Goal: Information Seeking & Learning: Learn about a topic

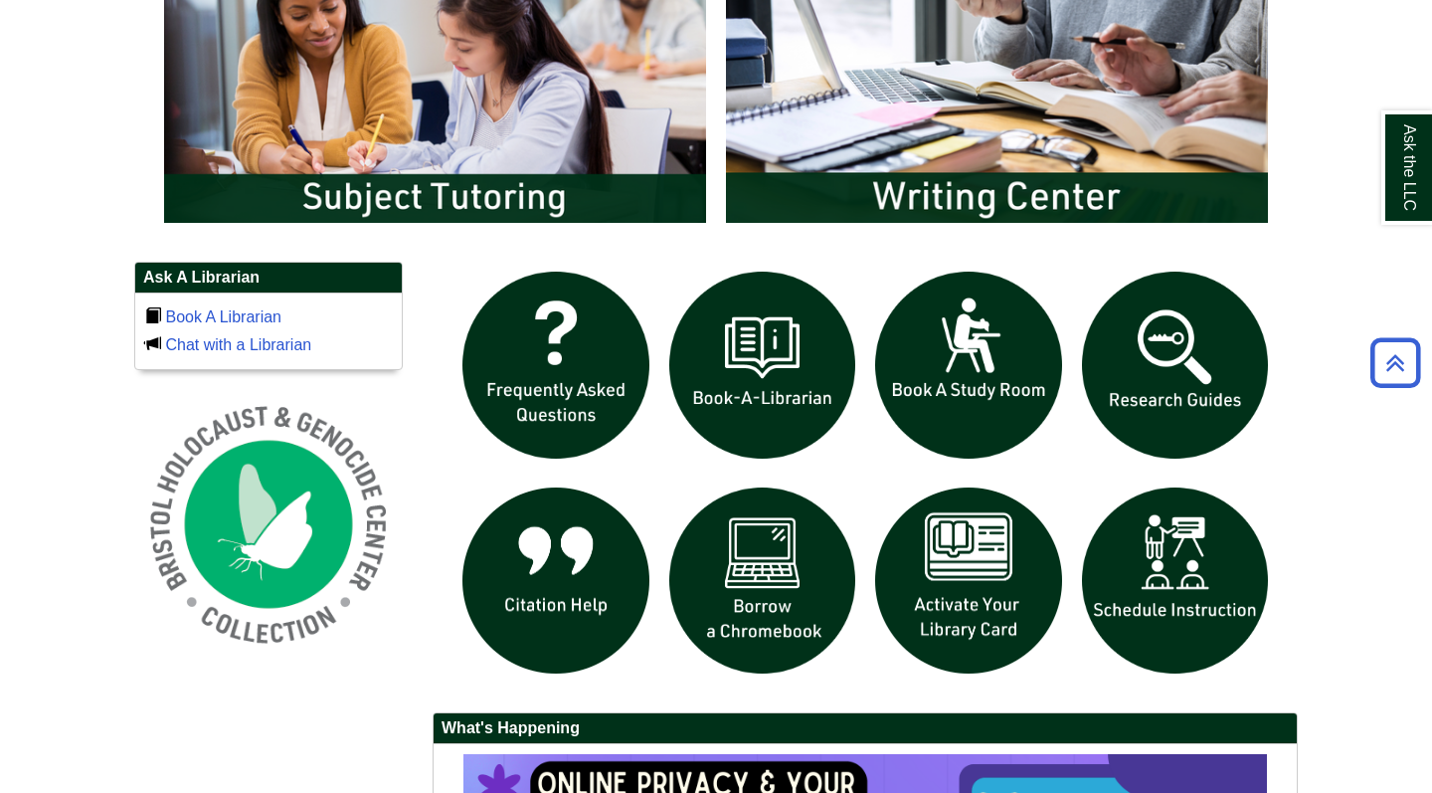
scroll to position [1173, 0]
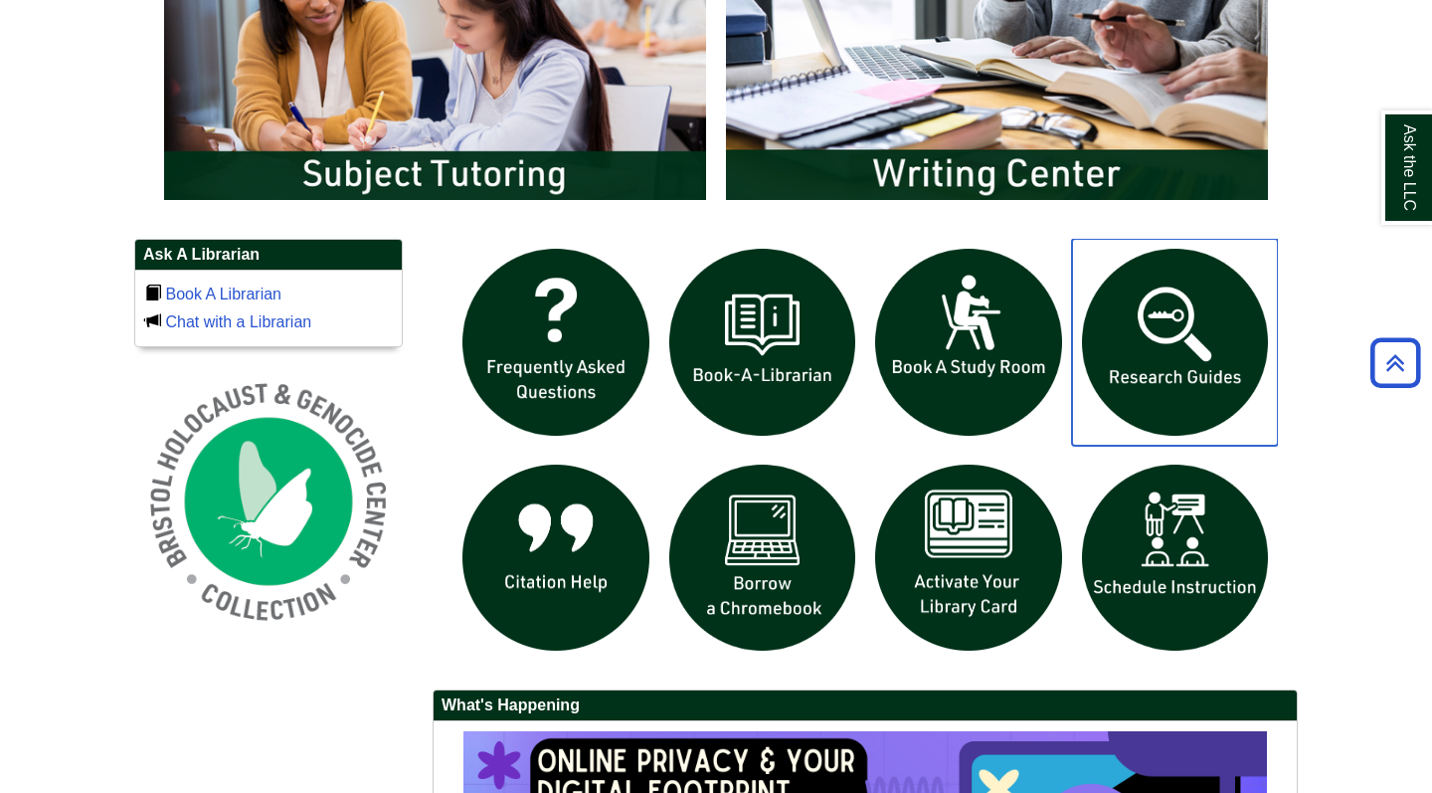
click at [1151, 321] on img "slideshow" at bounding box center [1175, 342] width 207 height 207
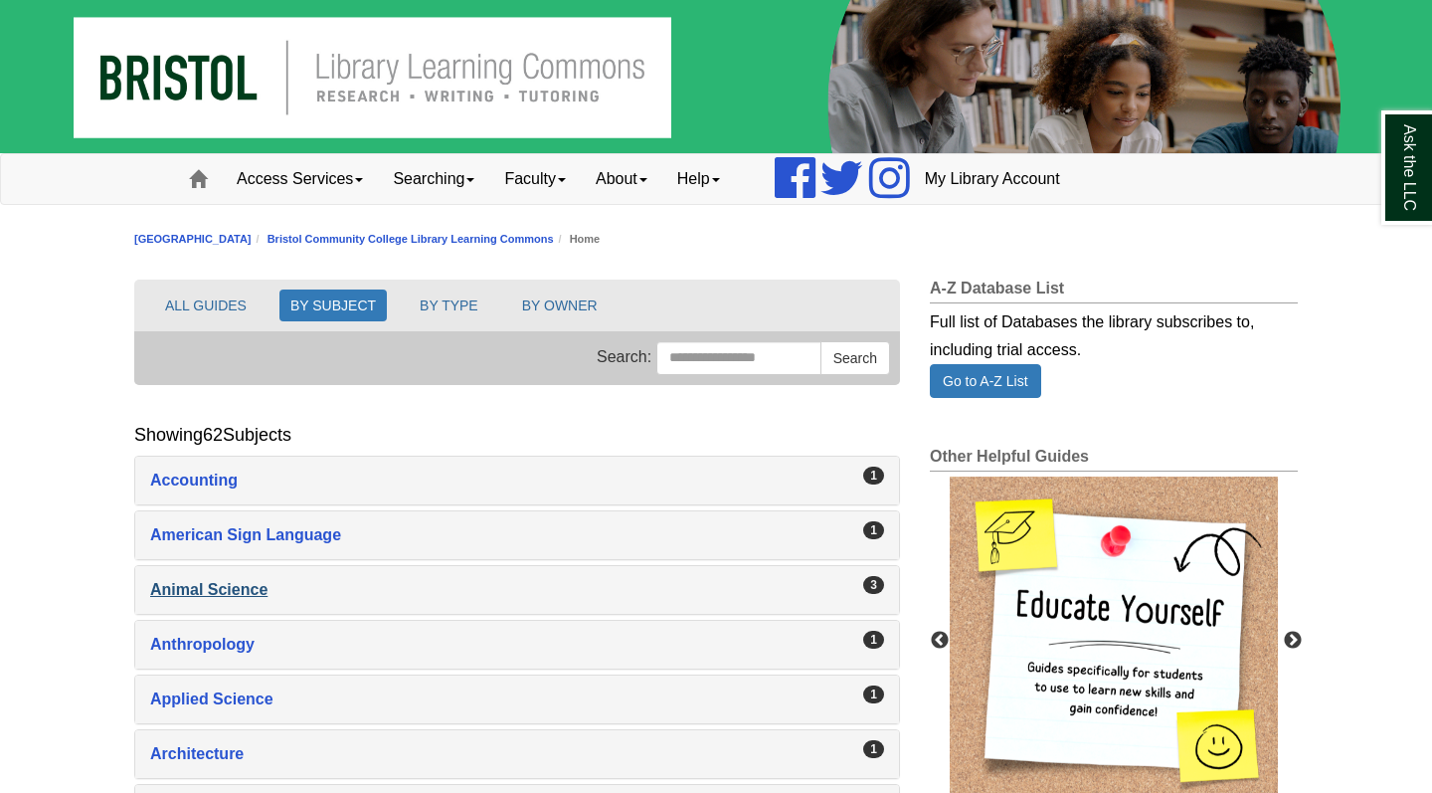
click at [233, 597] on div "Animal Science , 3 guides" at bounding box center [517, 590] width 734 height 28
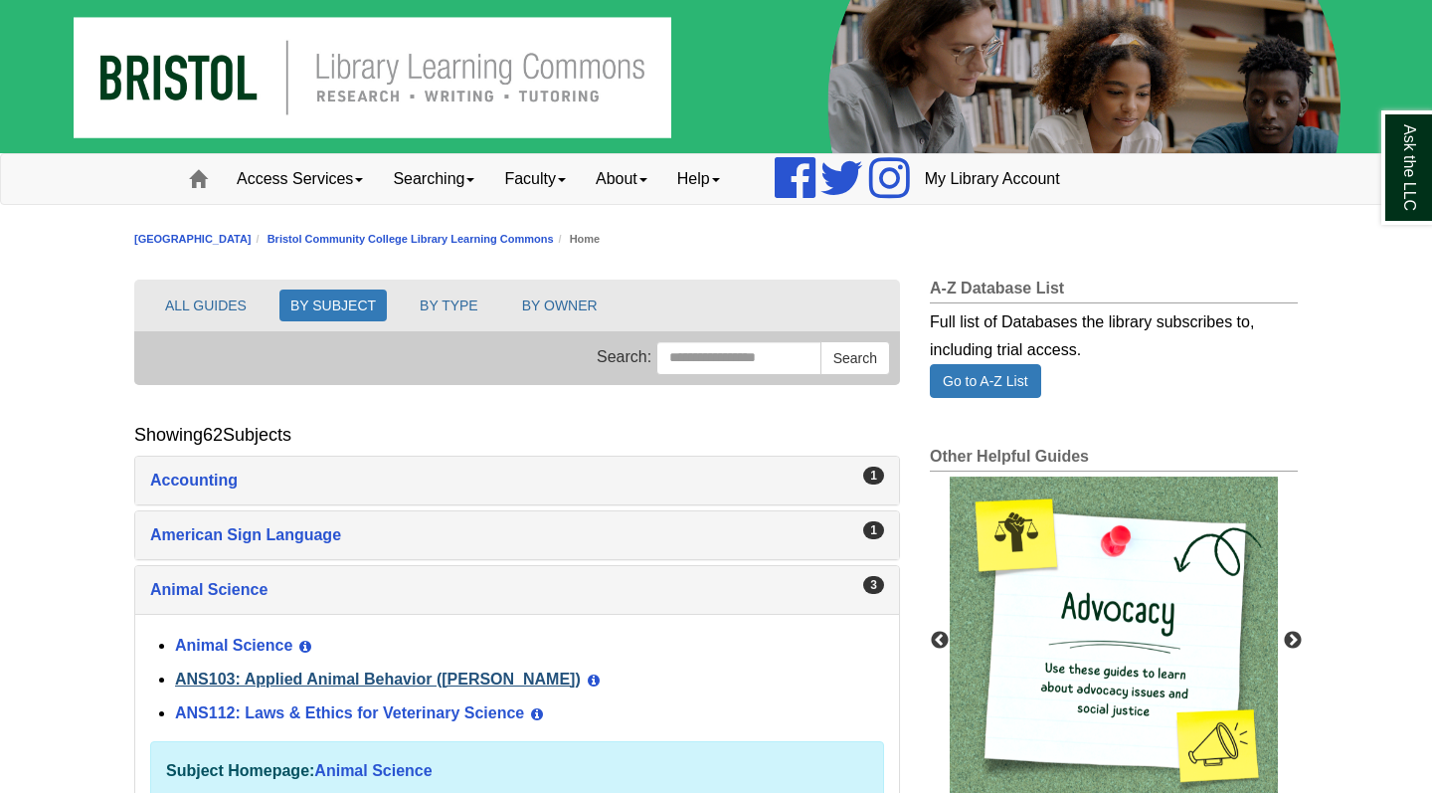
click at [325, 681] on link "ANS103: Applied Animal Behavior ([PERSON_NAME])" at bounding box center [378, 678] width 406 height 17
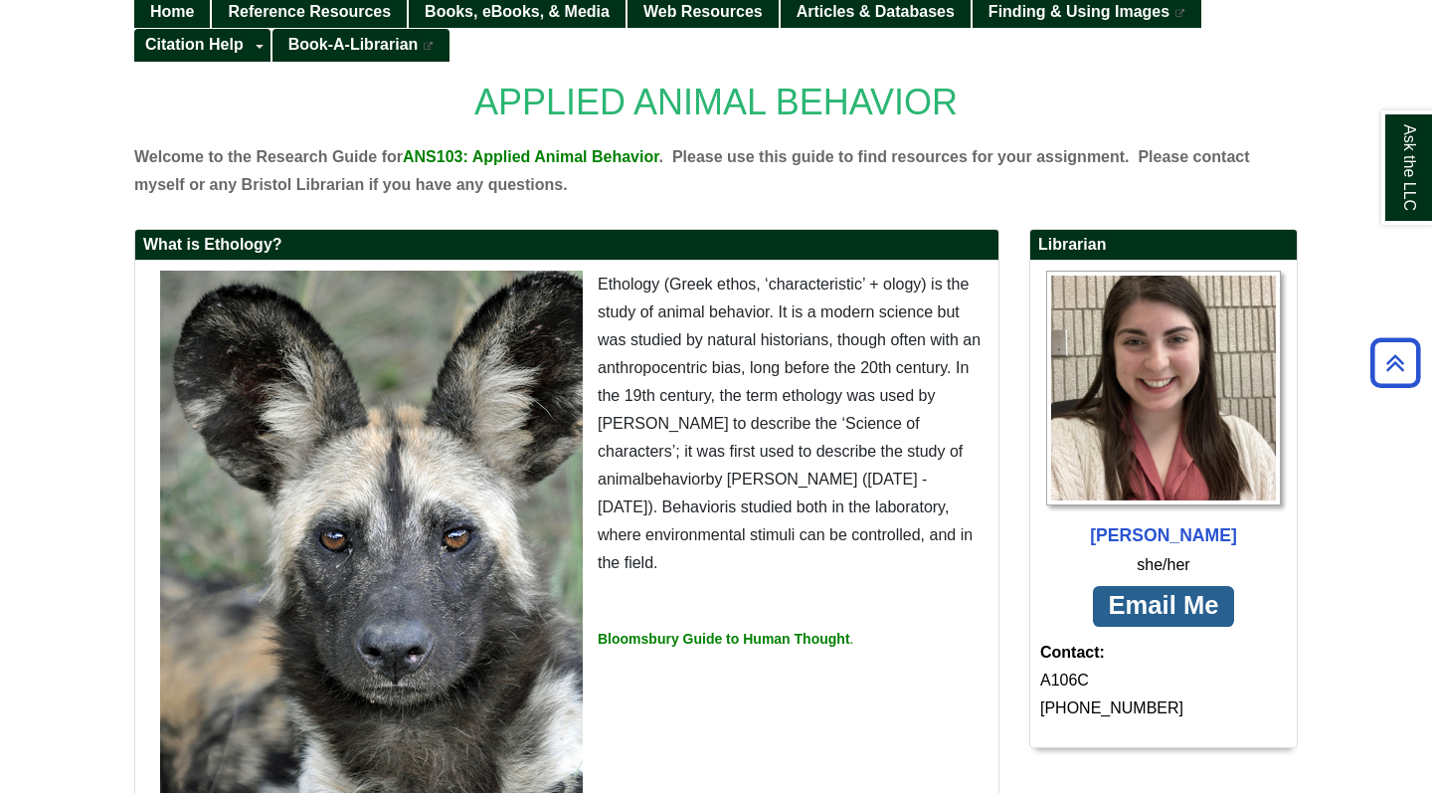
scroll to position [289, 0]
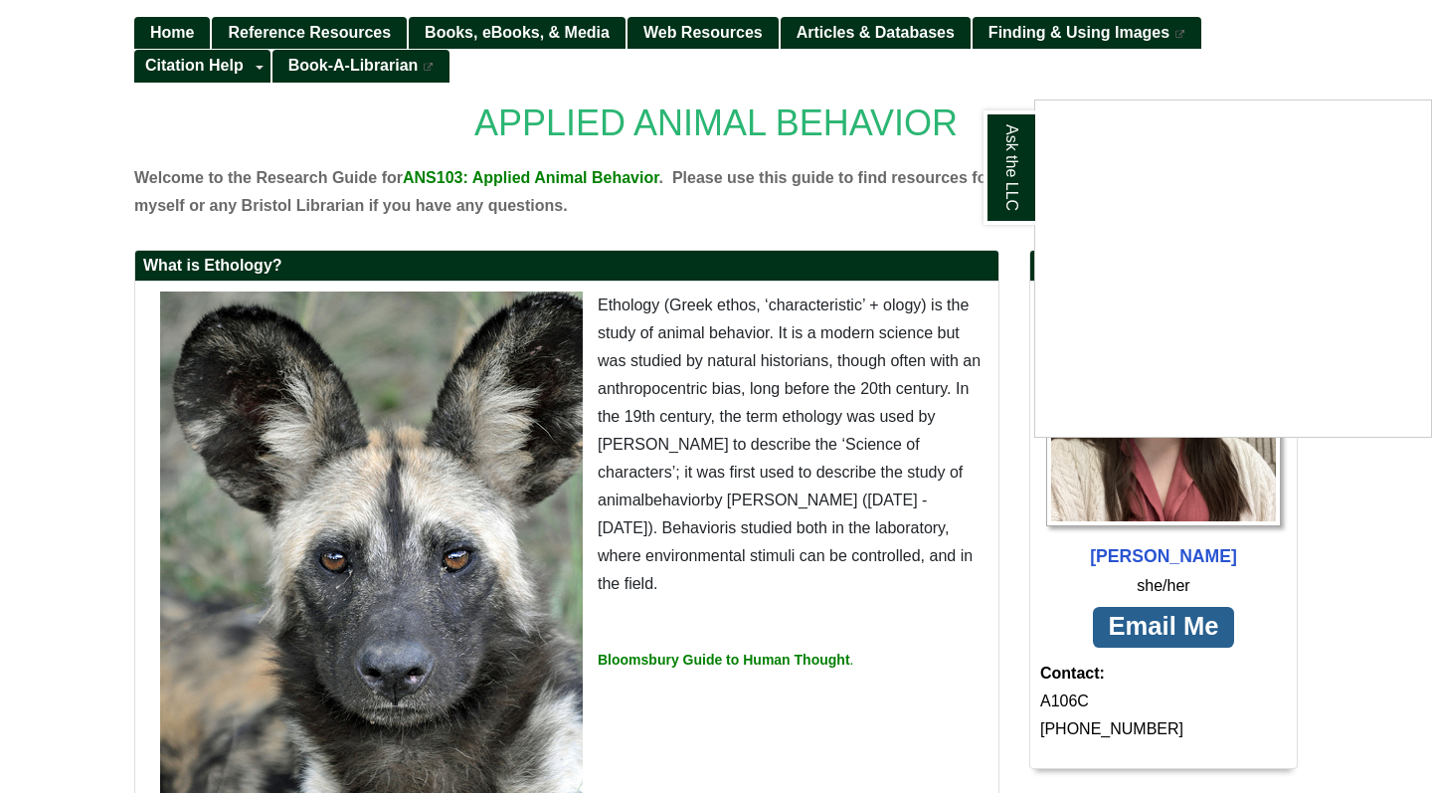
click at [361, 37] on div "Ask the LLC" at bounding box center [716, 396] width 1432 height 793
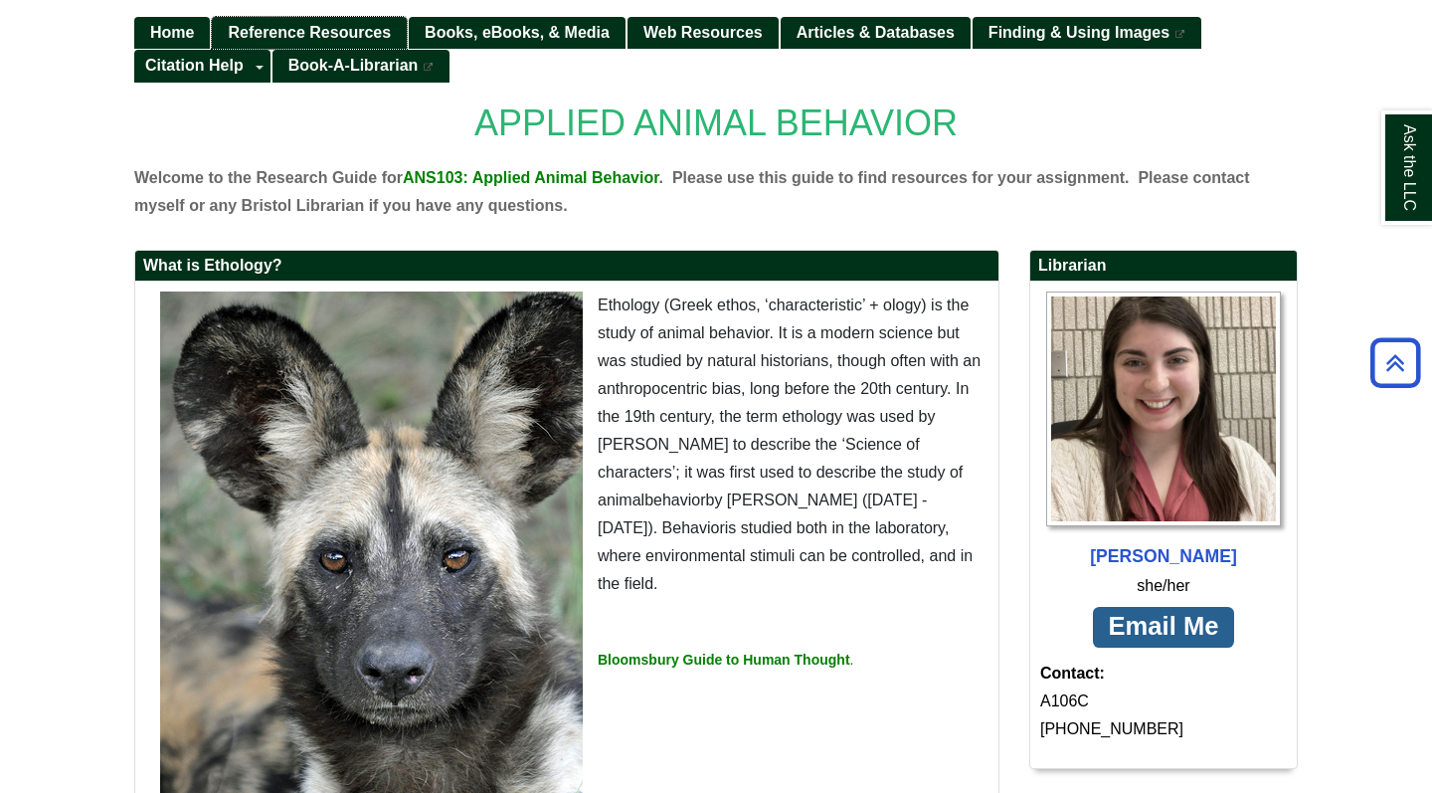
click at [364, 27] on span "Reference Resources" at bounding box center [309, 32] width 163 height 17
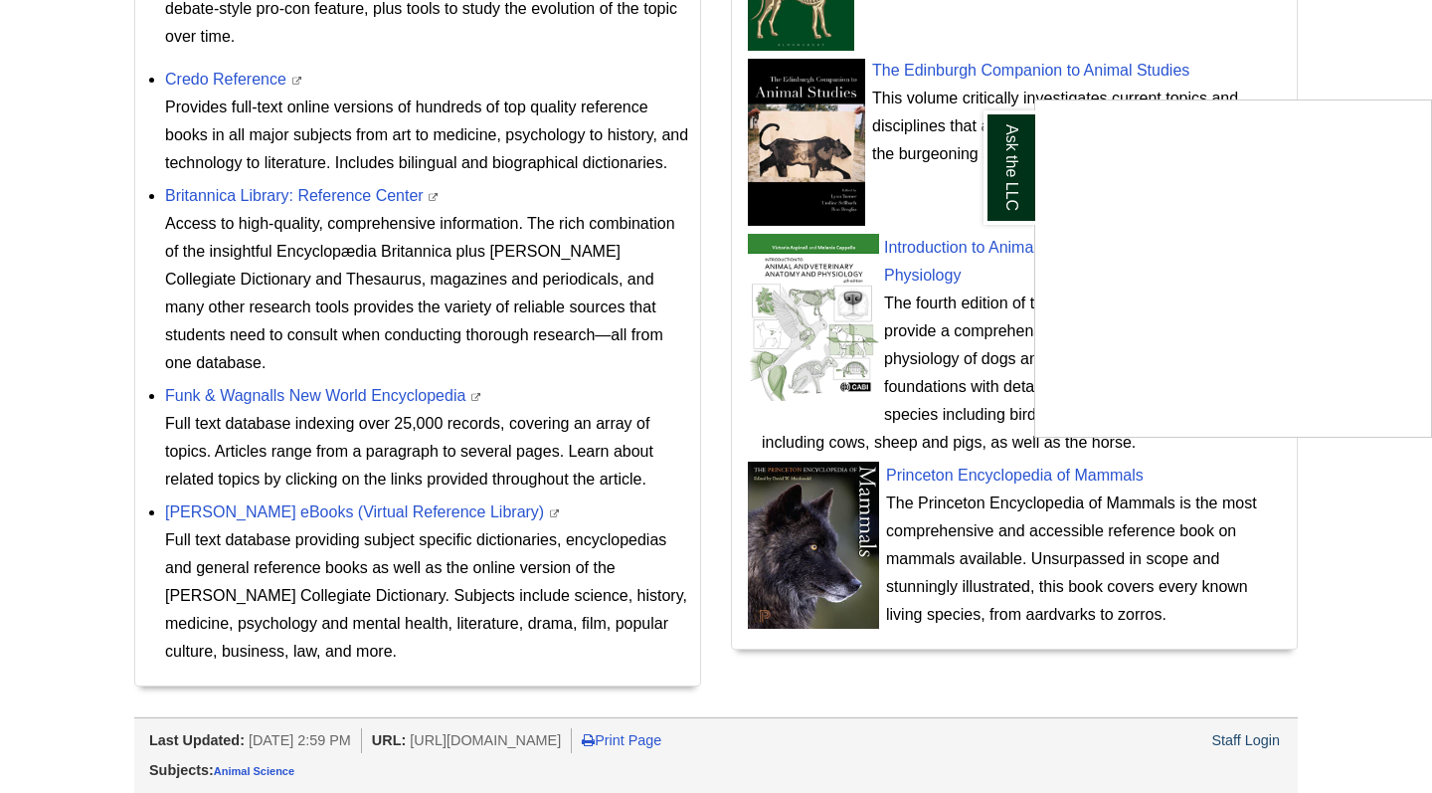
scroll to position [948, 0]
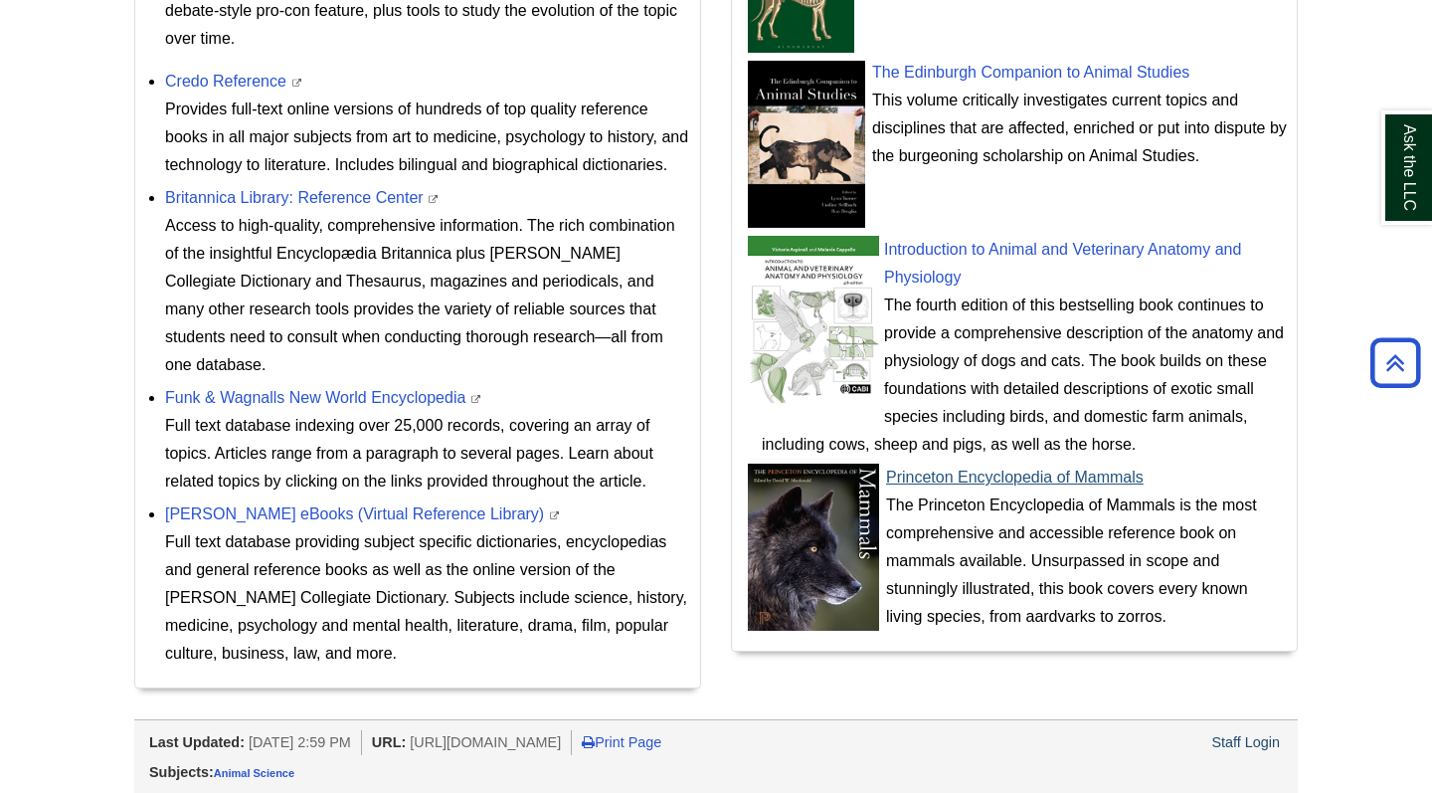
click at [877, 527] on img at bounding box center [814, 546] width 134 height 167
